Goal: Task Accomplishment & Management: Use online tool/utility

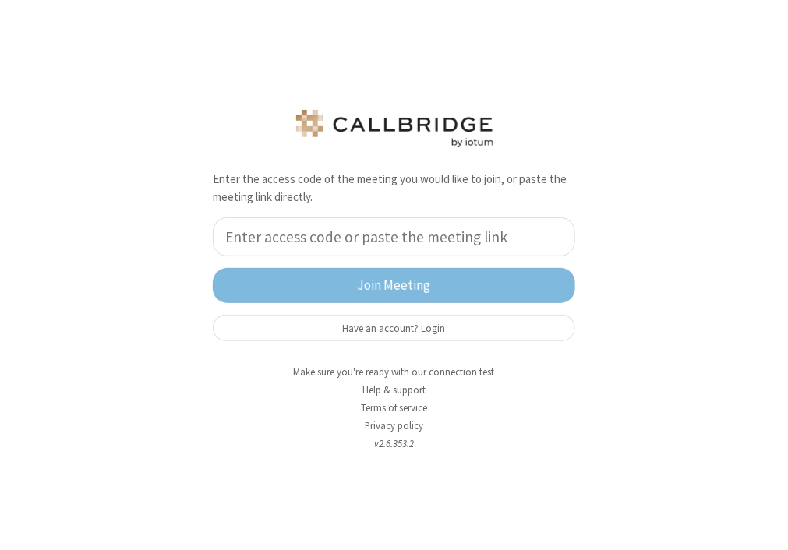
click at [651, 350] on div "Enter the access code of the meeting you would like to join, or paste the meeti…" at bounding box center [394, 275] width 788 height 550
click at [421, 328] on button "Have an account? Login" at bounding box center [394, 328] width 362 height 26
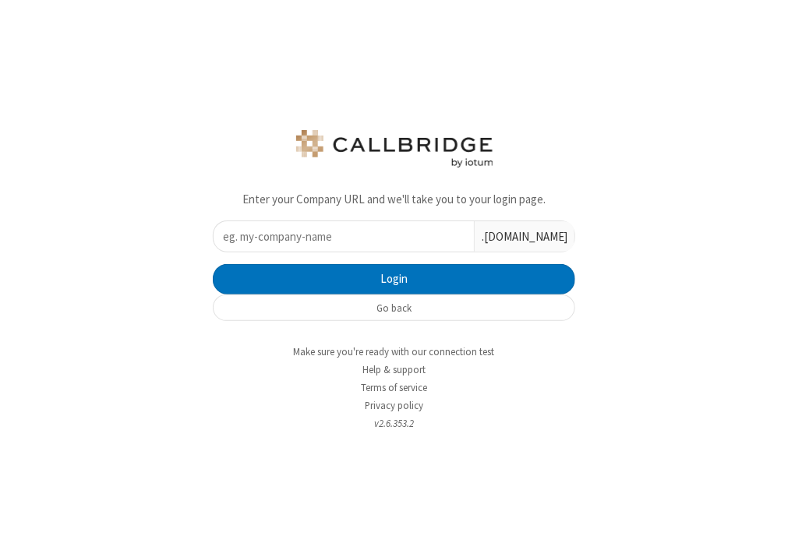
click at [329, 235] on input "text" at bounding box center [344, 236] width 260 height 30
type input "ucaas-tech"
click at [213, 264] on button "Login" at bounding box center [394, 279] width 362 height 31
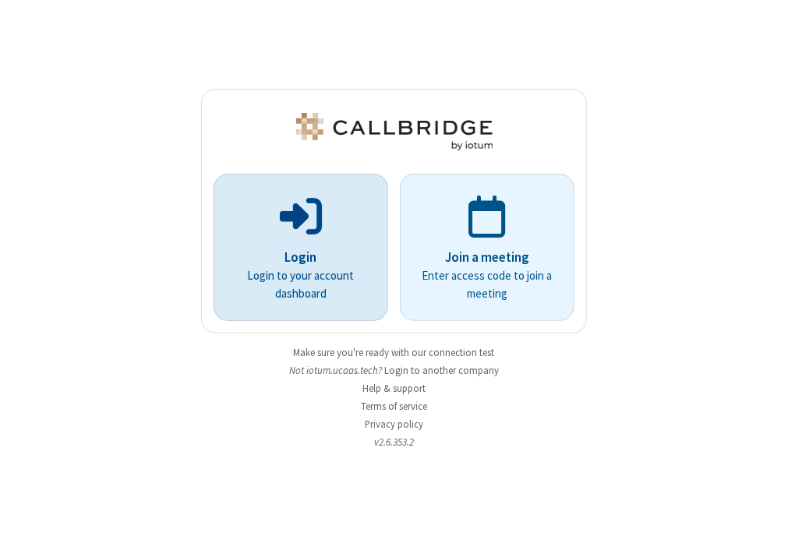
click at [315, 253] on p "Login" at bounding box center [300, 258] width 131 height 20
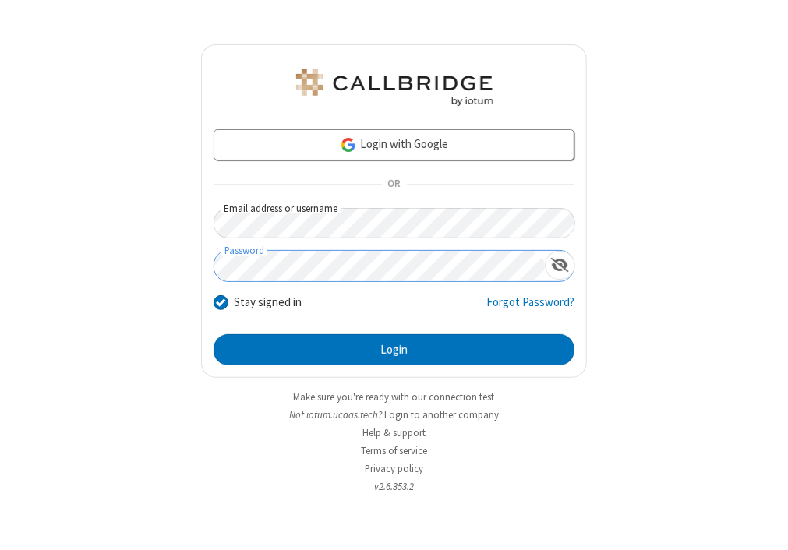
click at [214, 334] on button "Login" at bounding box center [394, 349] width 361 height 31
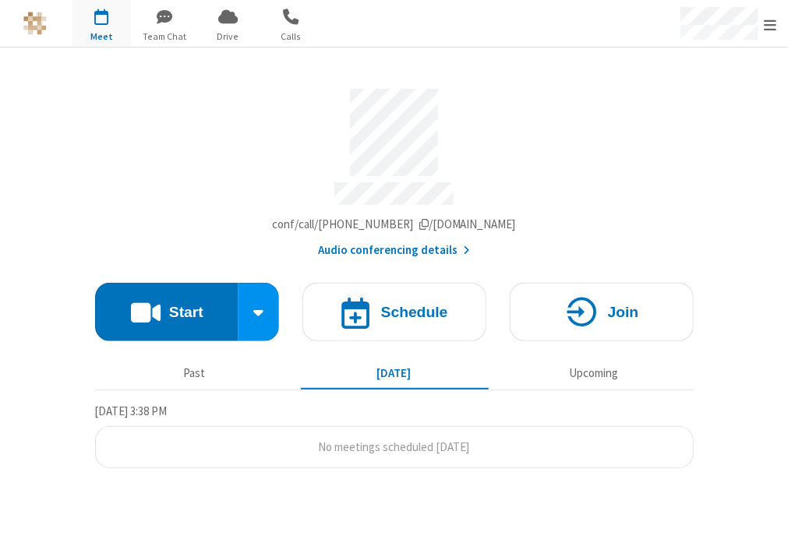
click at [664, 216] on div "Meeting link ucaas-tech.callbridge.rocks/conf/call/9652646" at bounding box center [394, 225] width 598 height 18
click at [693, 153] on section "Meeting link ucaas-tech.callbridge.rocks/conf/call/9652646 Audio conferencing d…" at bounding box center [394, 299] width 788 height 503
click at [627, 157] on div "Account details" at bounding box center [394, 133] width 598 height 88
click at [721, 259] on section "Meeting link ucaas-tech.callbridge.rocks/conf/call/9652646 Audio conferencing d…" at bounding box center [394, 299] width 788 height 503
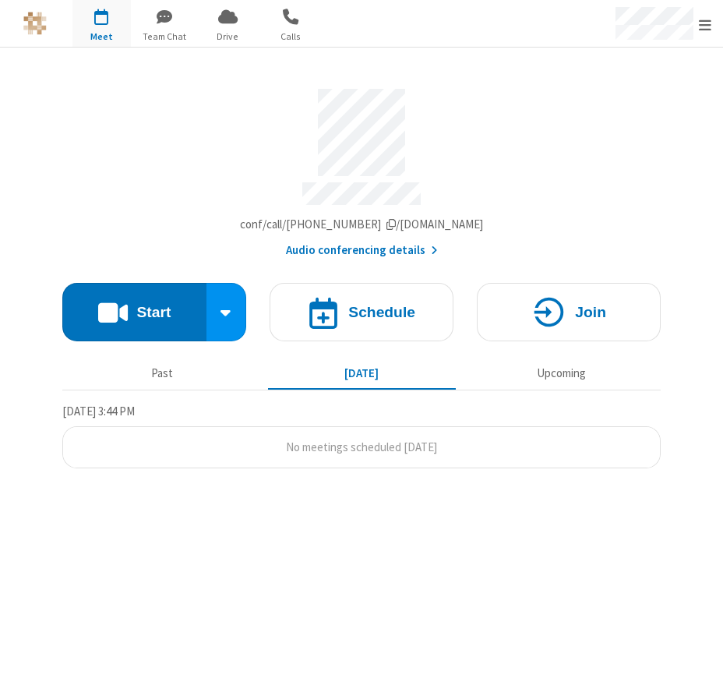
click at [355, 549] on section "Meeting link [DOMAIN_NAME]/conf/call/9652646 Audio conferencing details Start S…" at bounding box center [361, 366] width 723 height 637
